Goal: Information Seeking & Learning: Understand process/instructions

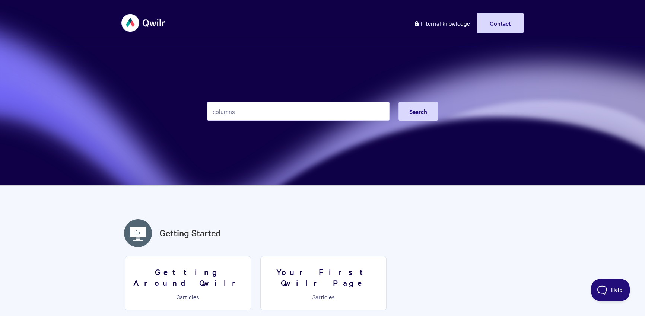
type input "columns"
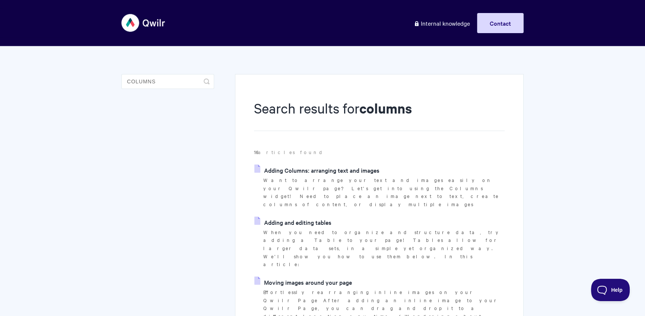
click at [311, 174] on link "Adding Columns: arranging text and images" at bounding box center [316, 169] width 125 height 11
